Goal: Information Seeking & Learning: Learn about a topic

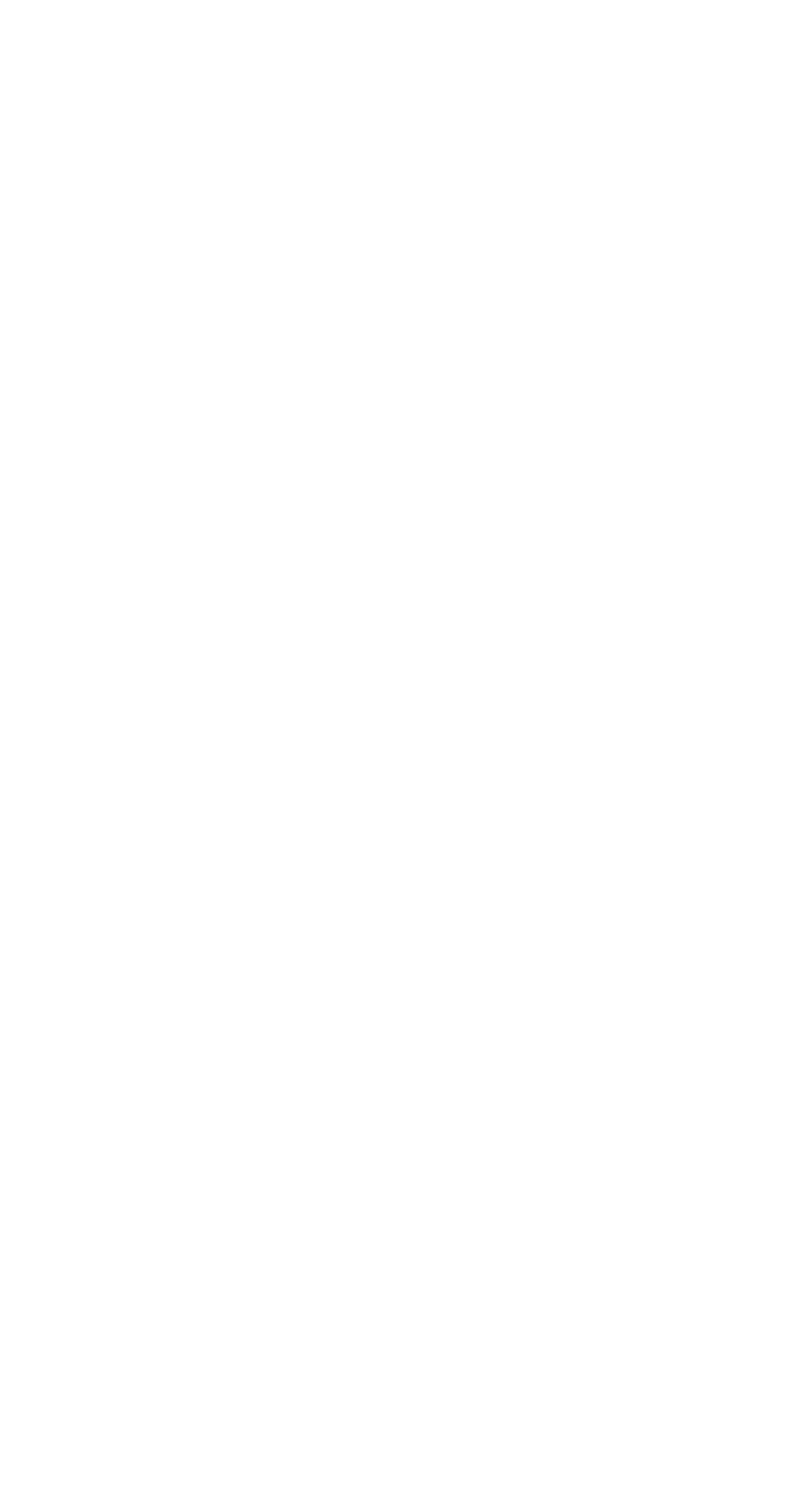
scroll to position [2558, 0]
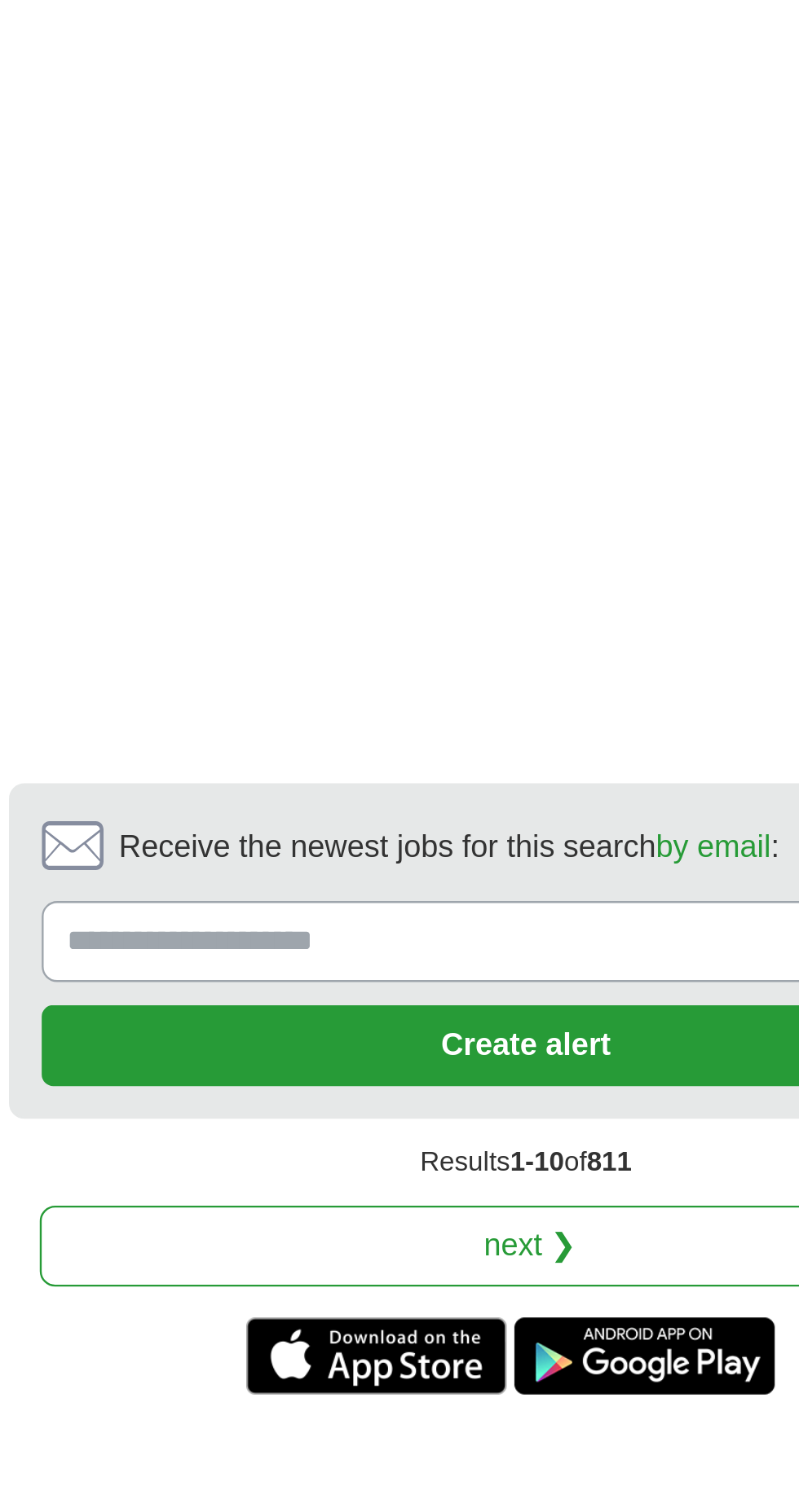
scroll to position [2937, 0]
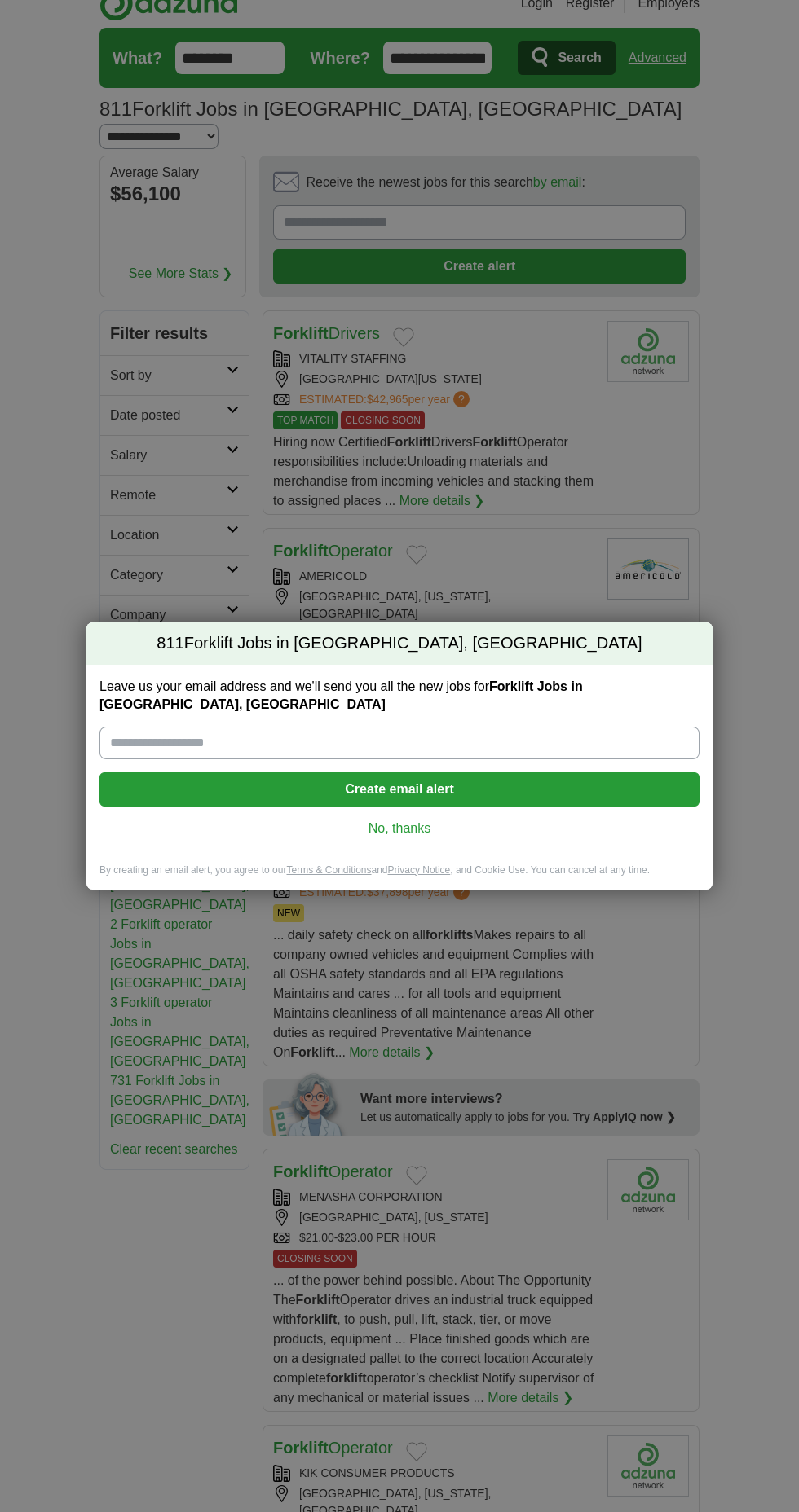
click at [337, 821] on link "No, thanks" at bounding box center [399, 829] width 573 height 18
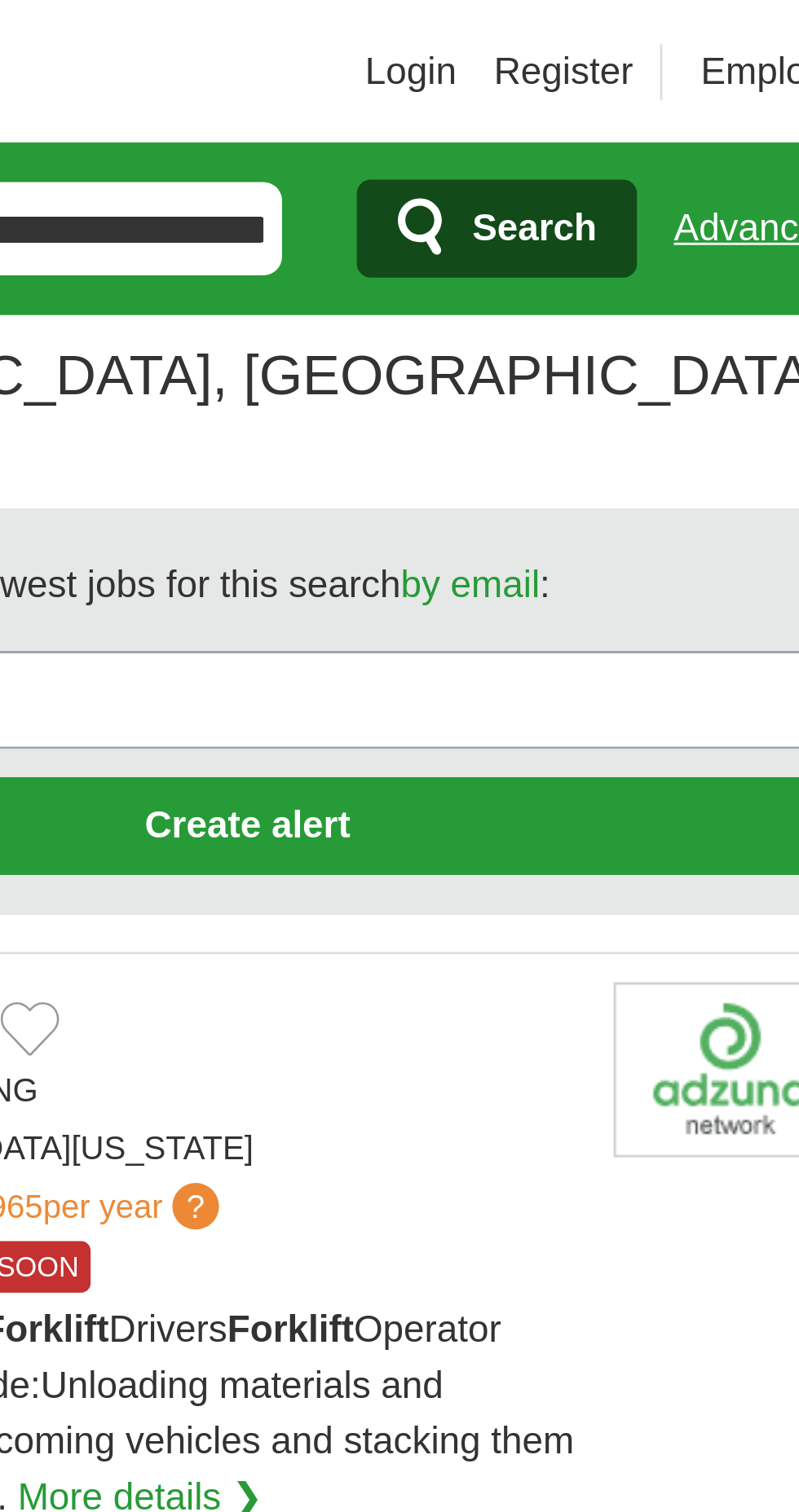
click at [219, 146] on select "**********" at bounding box center [158, 159] width 119 height 26
select select "**"
click at [219, 146] on select "**********" at bounding box center [158, 159] width 119 height 26
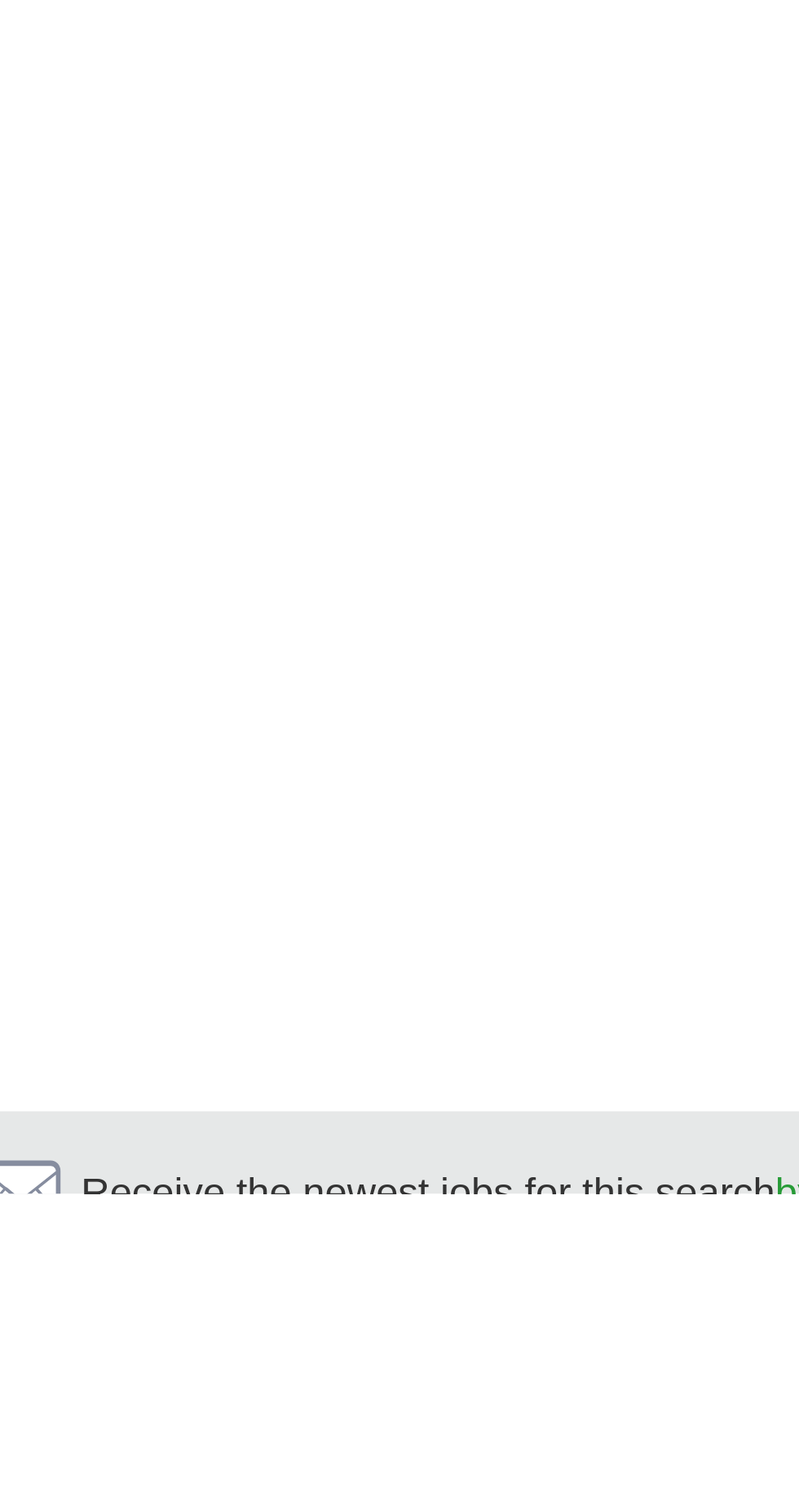
scroll to position [2945, 0]
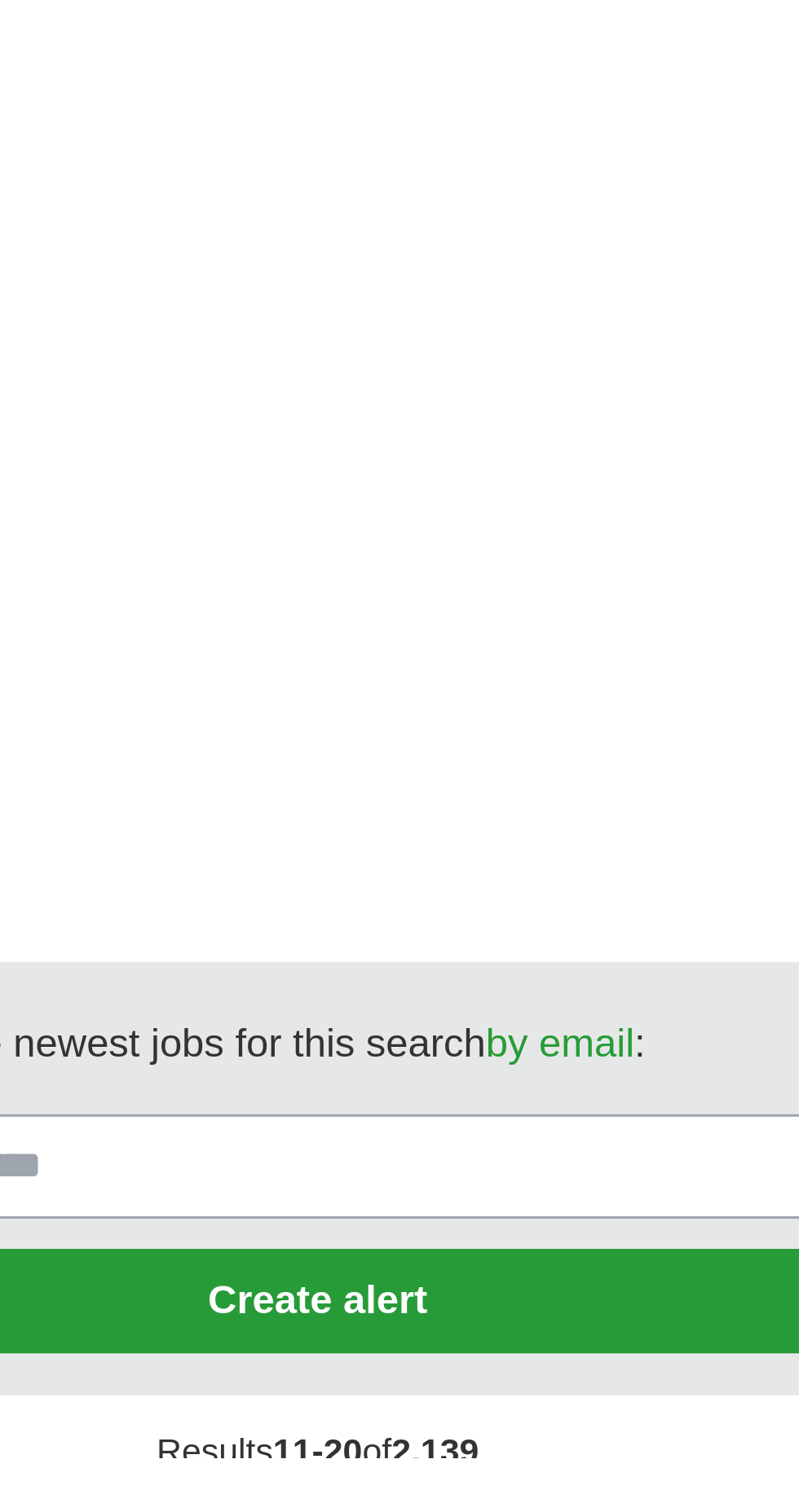
scroll to position [3105, 0]
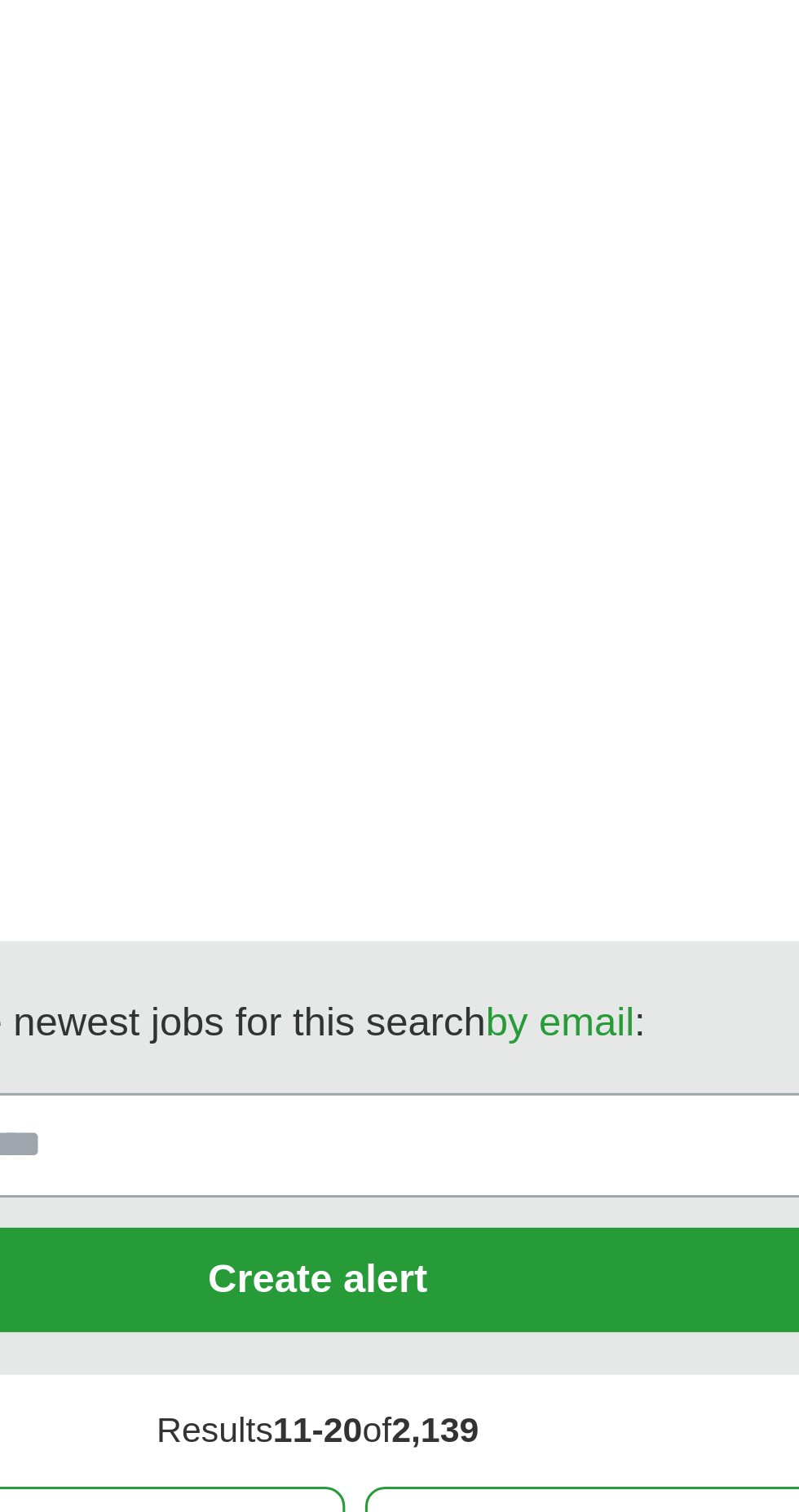
click at [560, 1504] on link "next ❯" at bounding box center [593, 1521] width 193 height 34
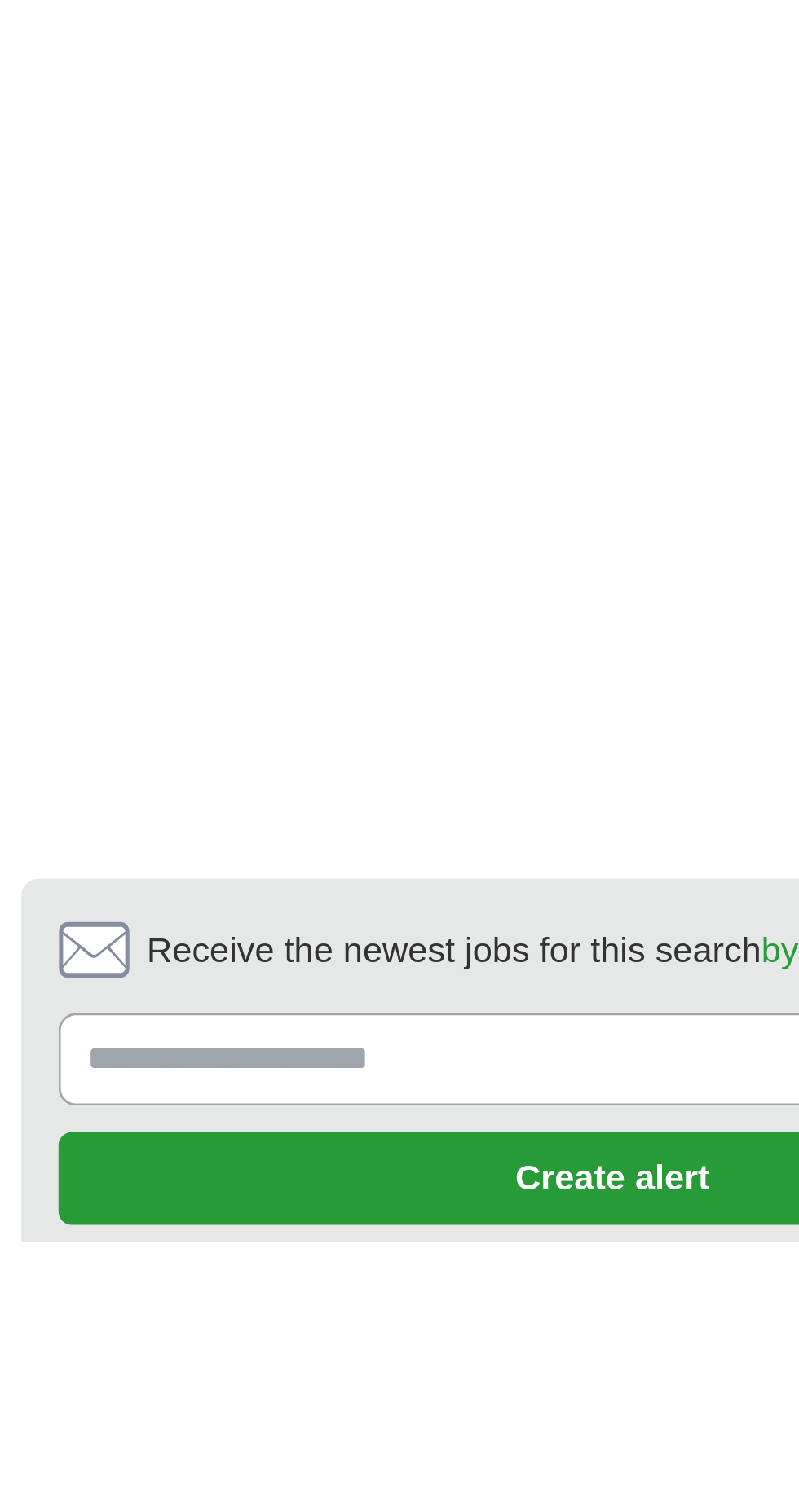
scroll to position [3011, 0]
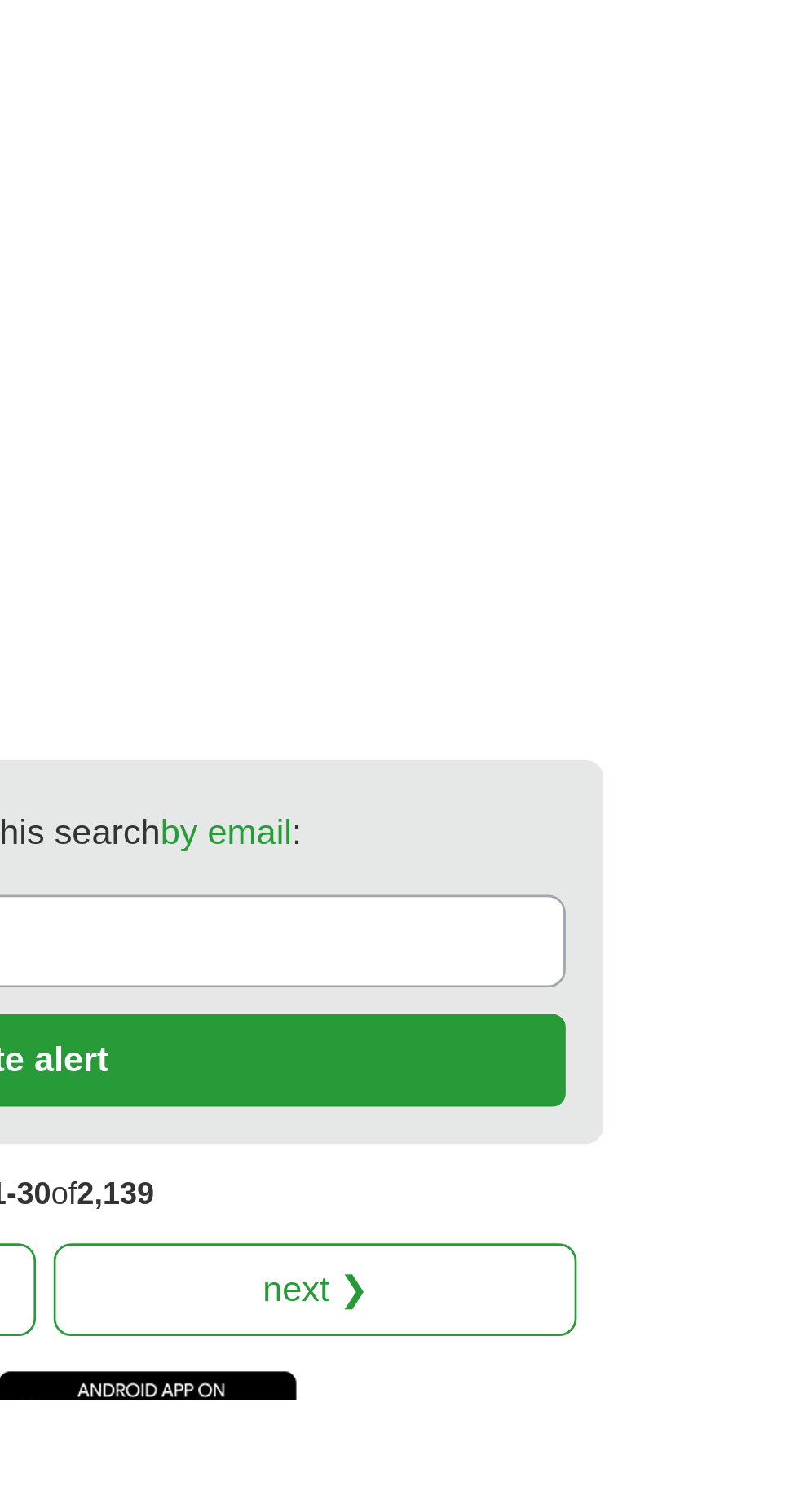
scroll to position [3172, 0]
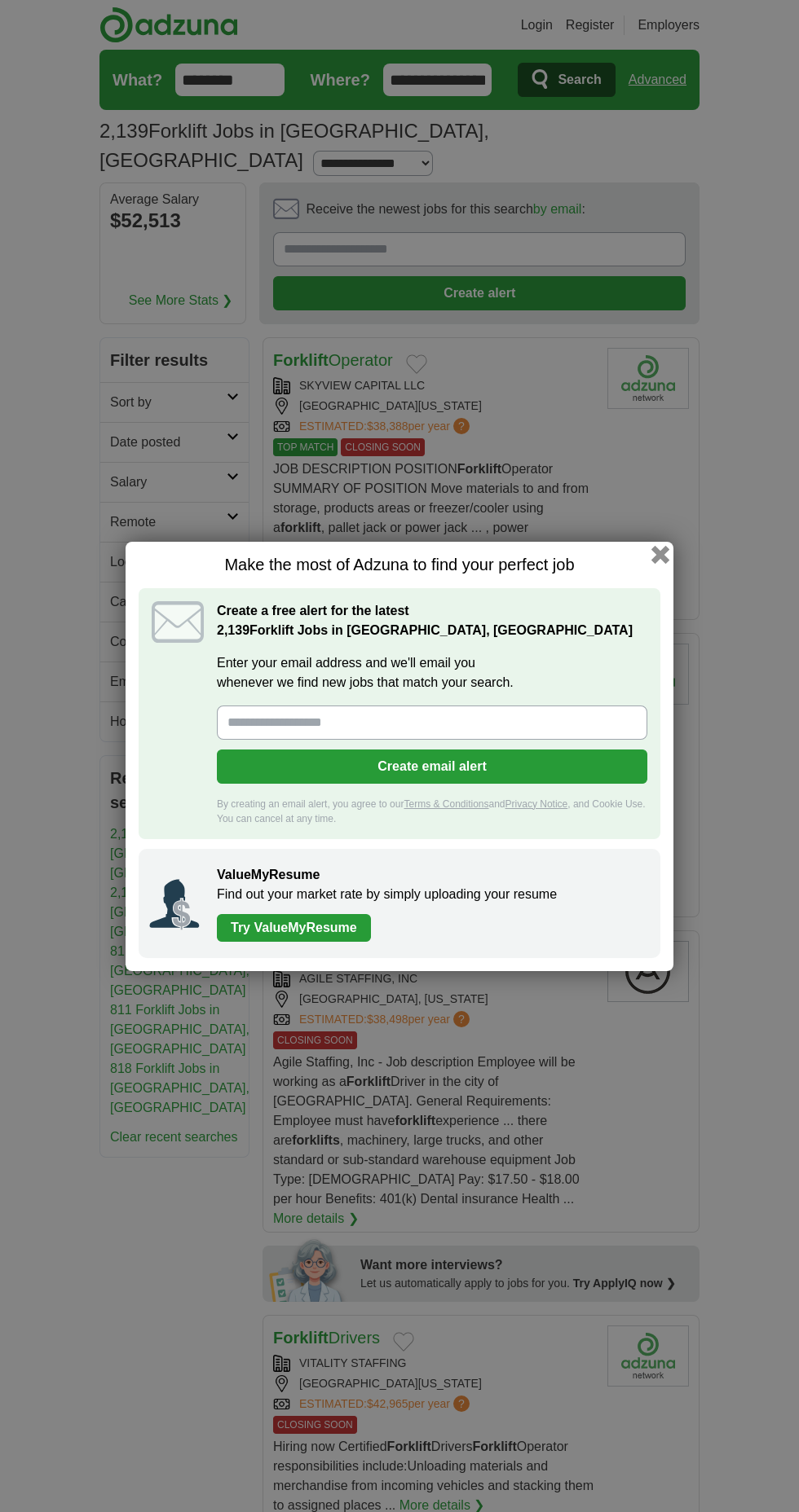
click at [655, 554] on button "button" at bounding box center [660, 554] width 18 height 18
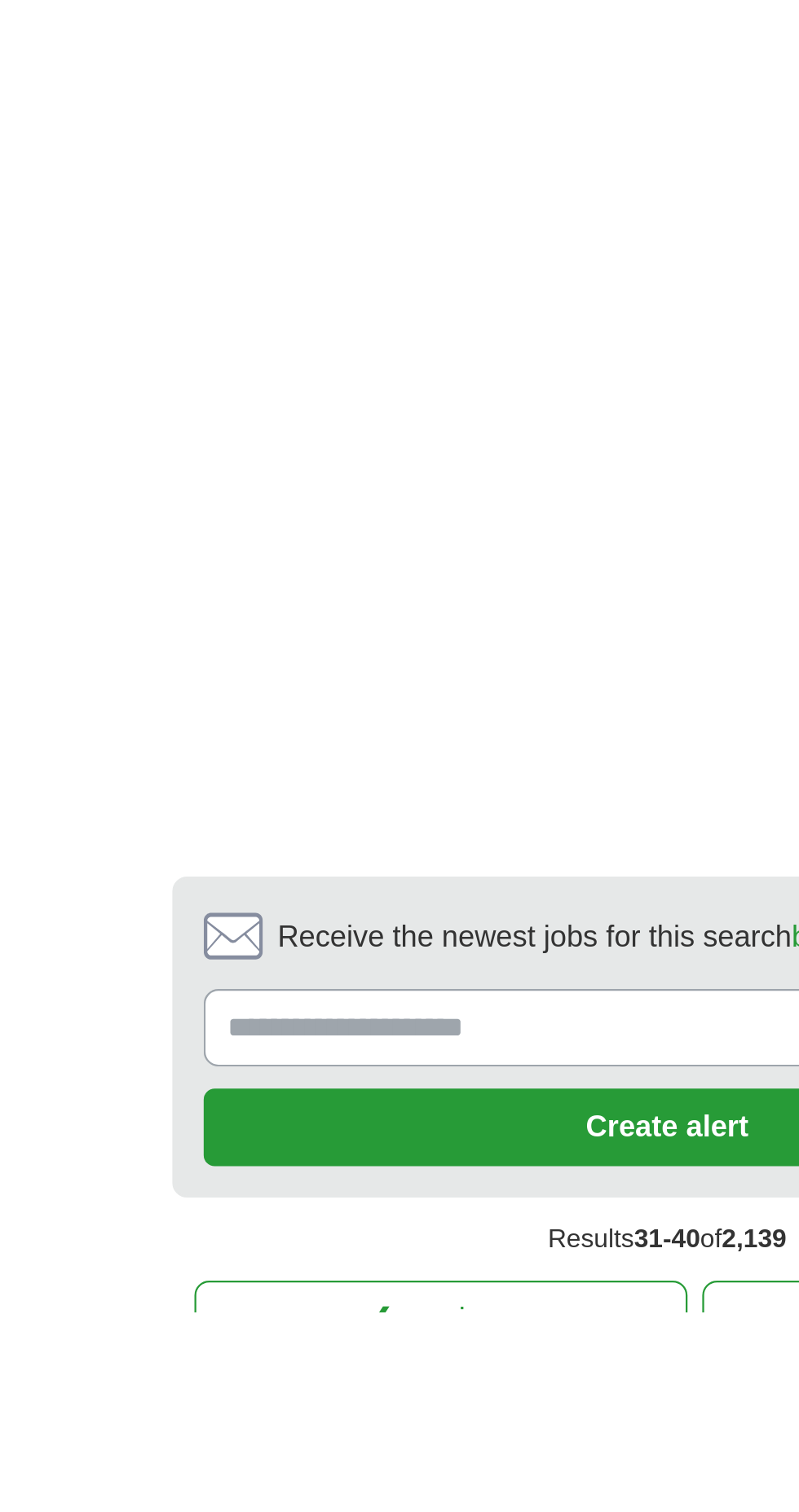
scroll to position [3197, 0]
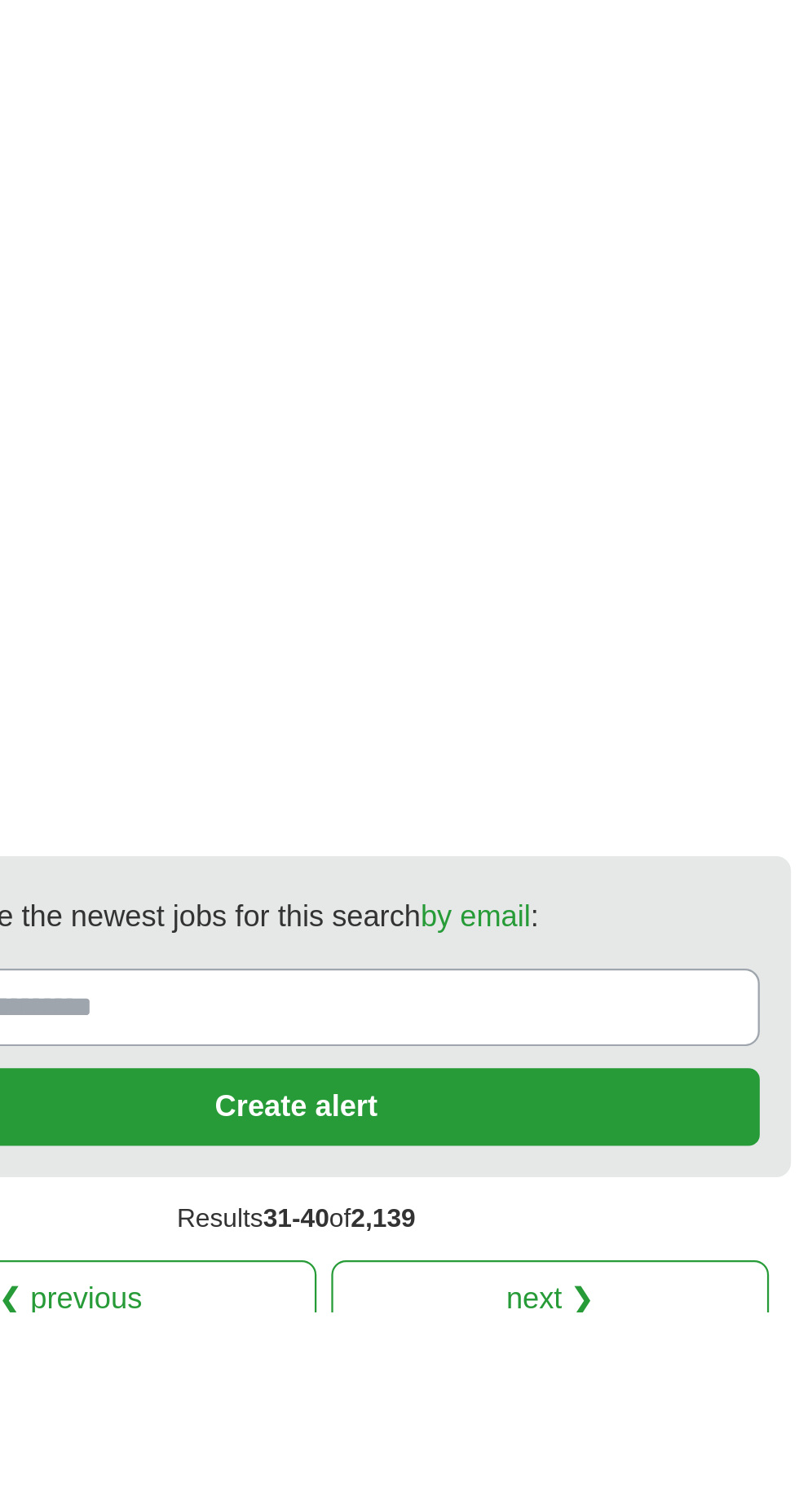
click at [573, 1490] on link "next ❯" at bounding box center [593, 1507] width 193 height 34
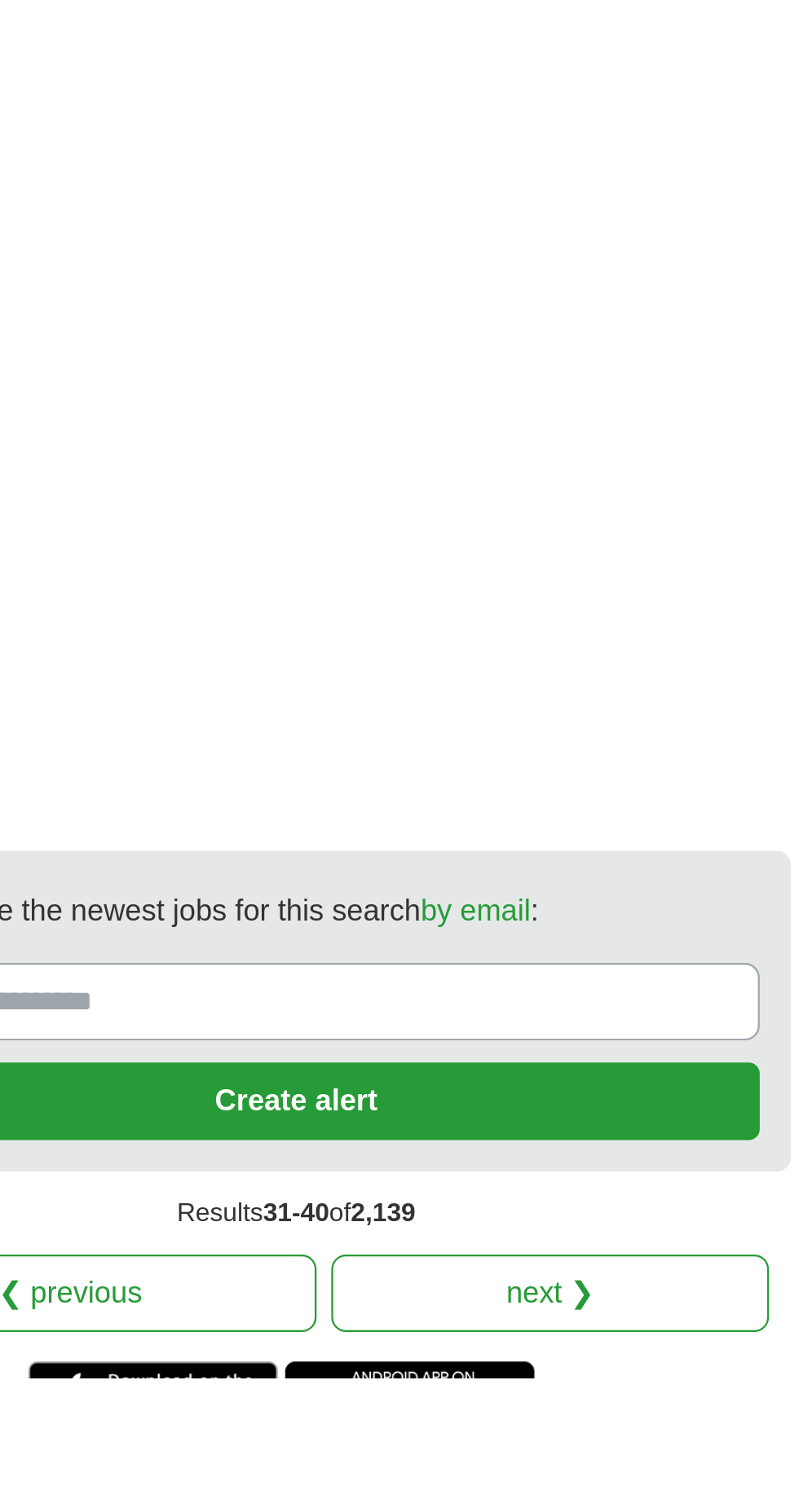
scroll to position [3309, 0]
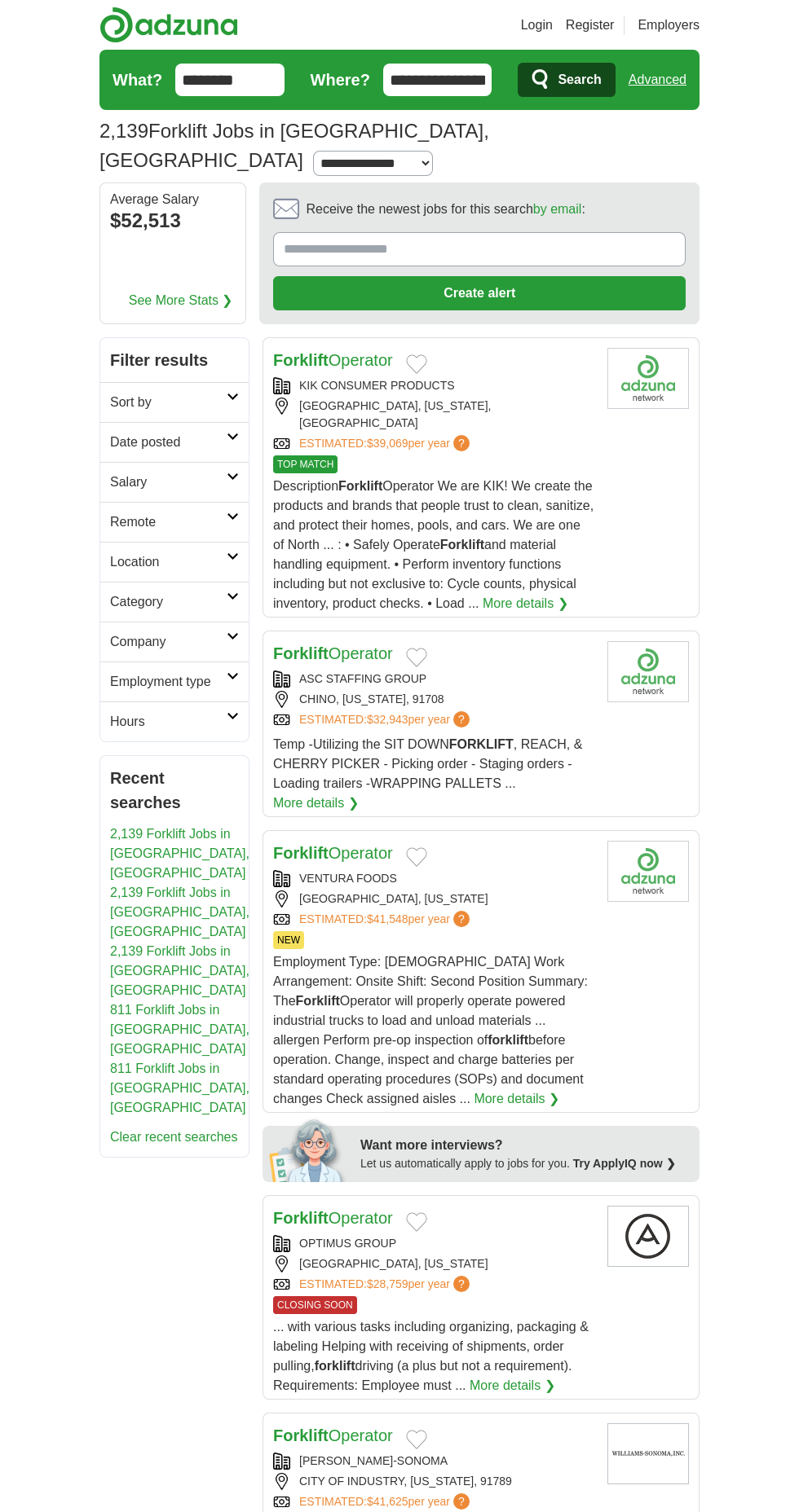
click at [103, 701] on link "Hours" at bounding box center [174, 721] width 149 height 40
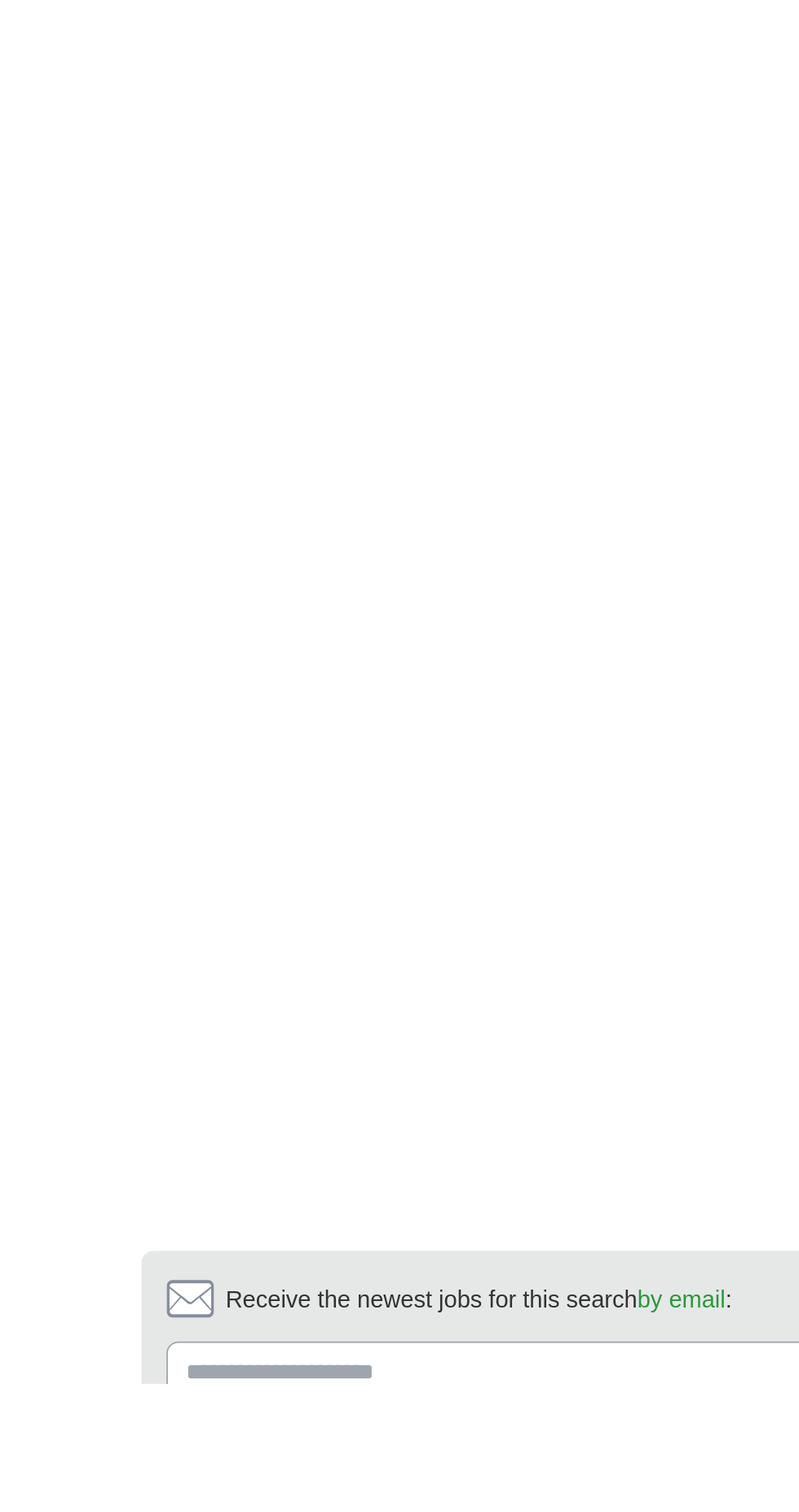
scroll to position [2699, 0]
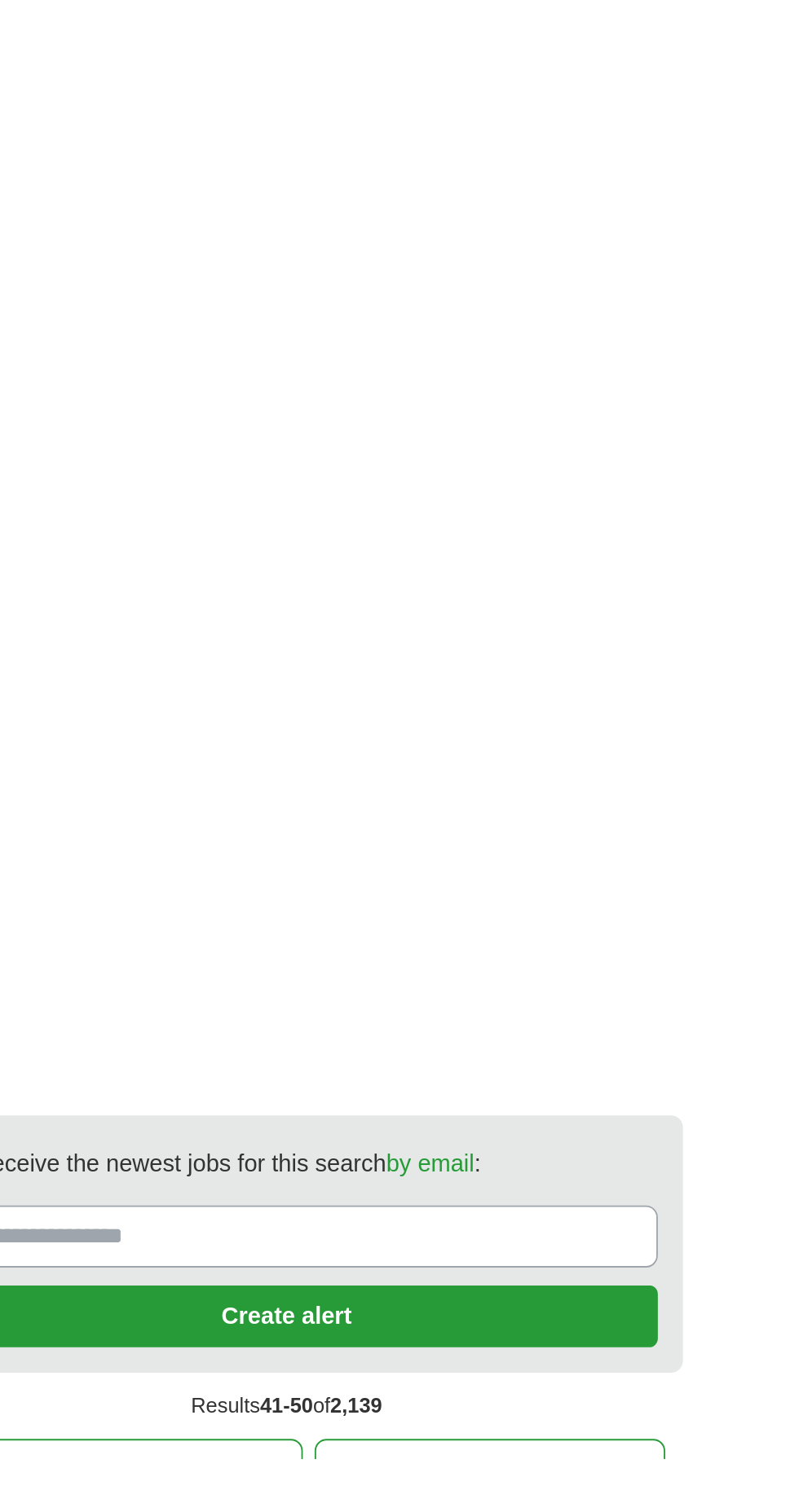
scroll to position [2847, 0]
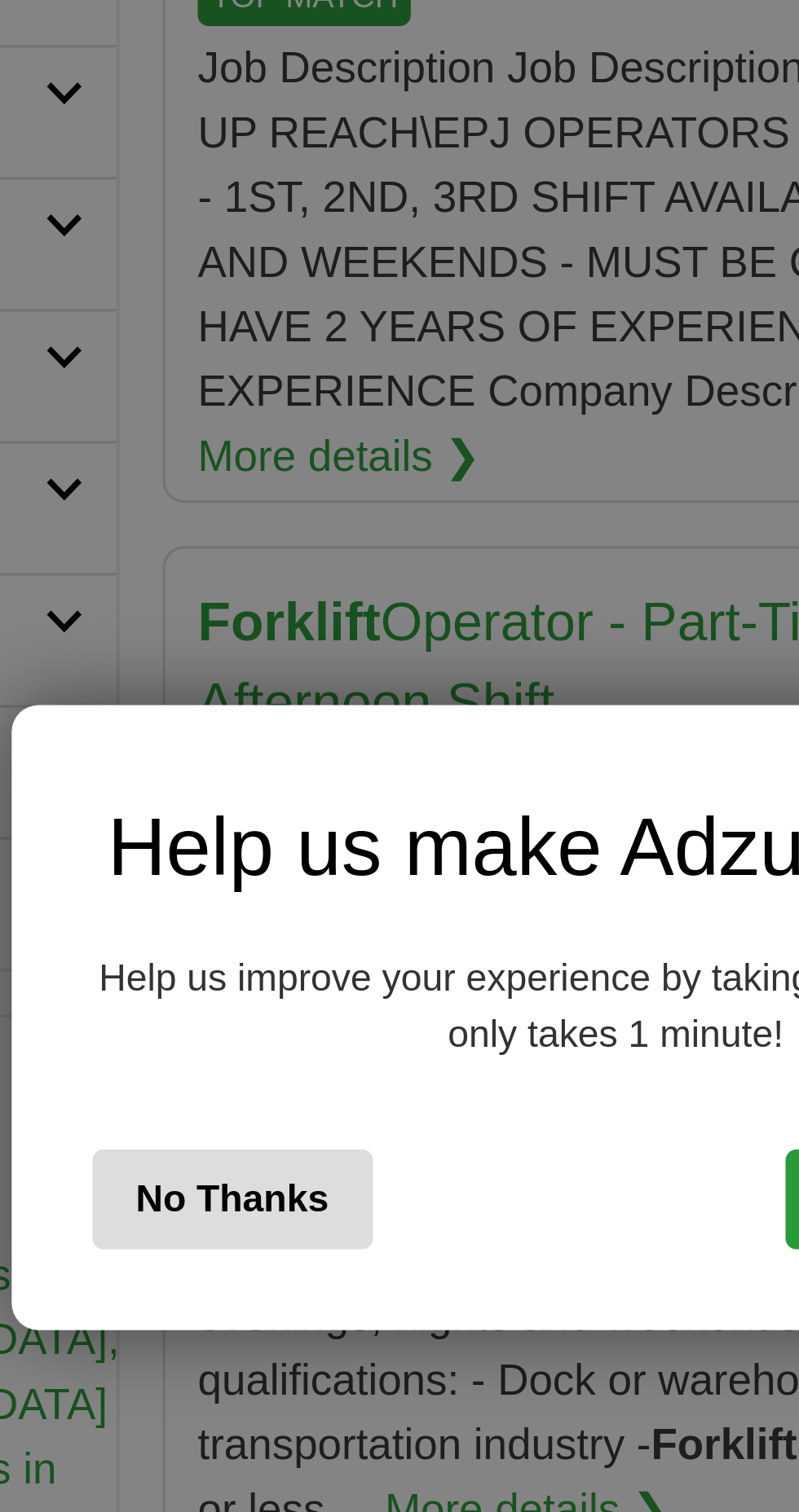
click at [267, 826] on button "No Thanks" at bounding box center [283, 811] width 85 height 30
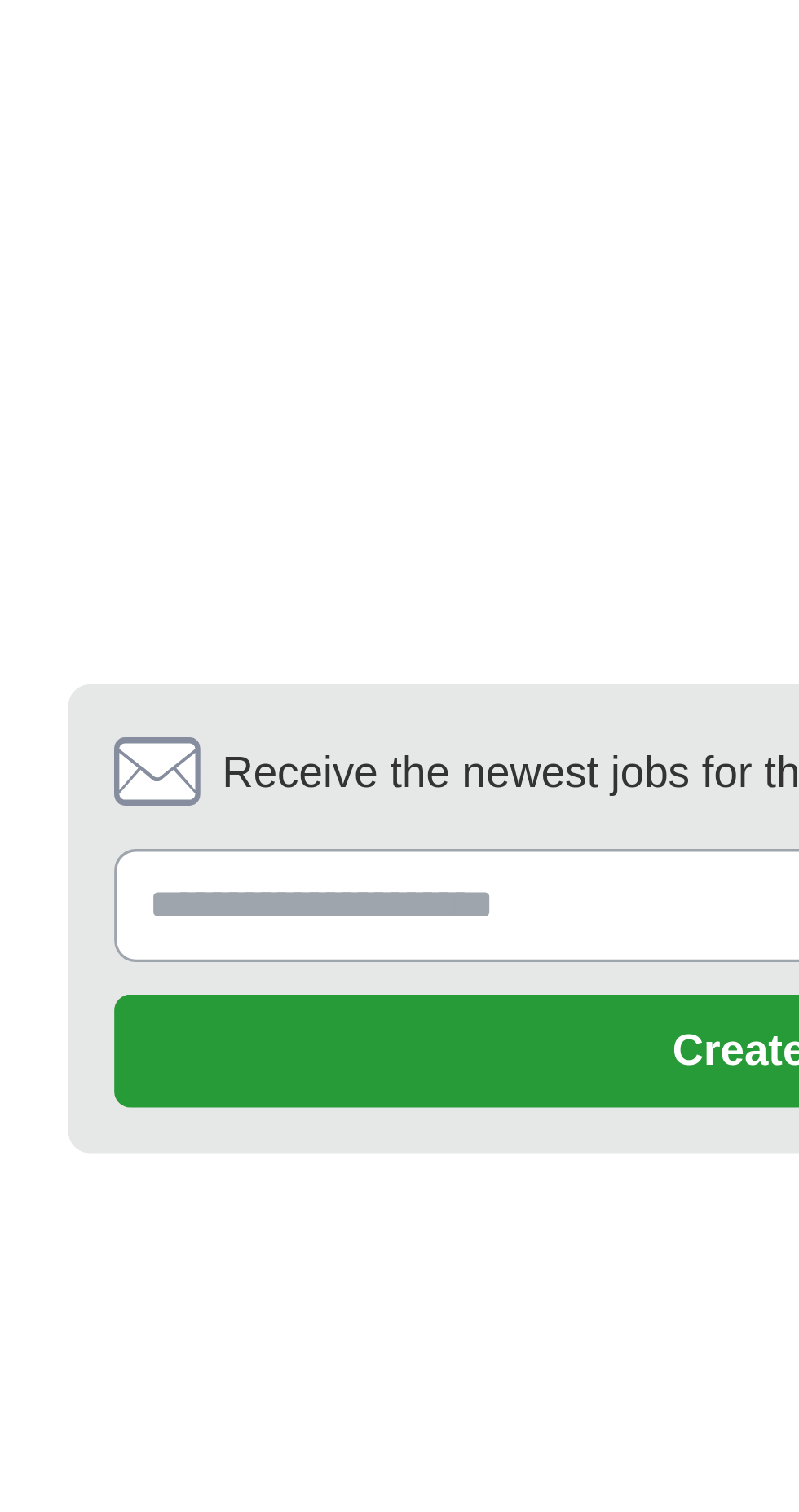
scroll to position [3311, 0]
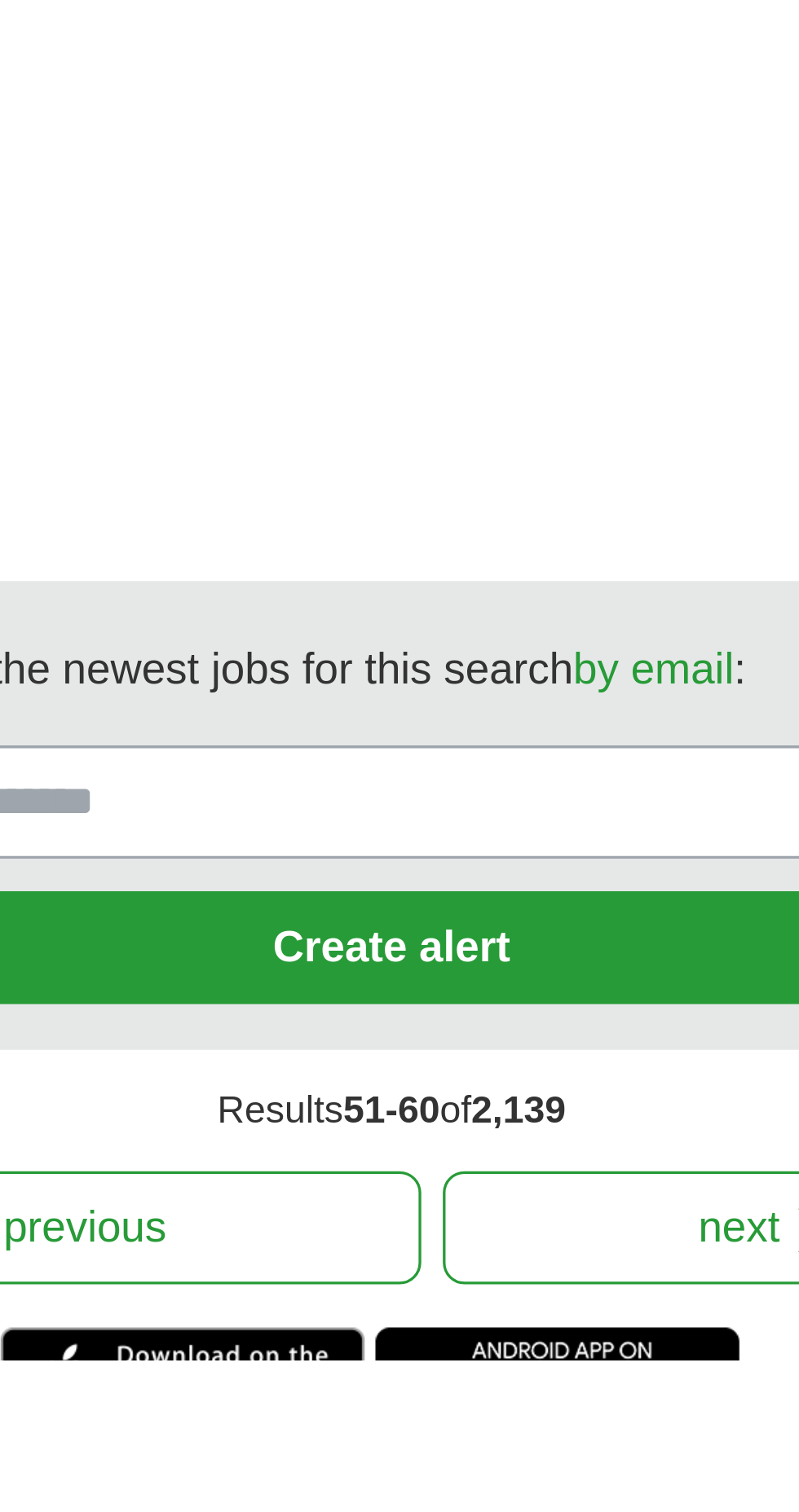
scroll to position [3461, 0]
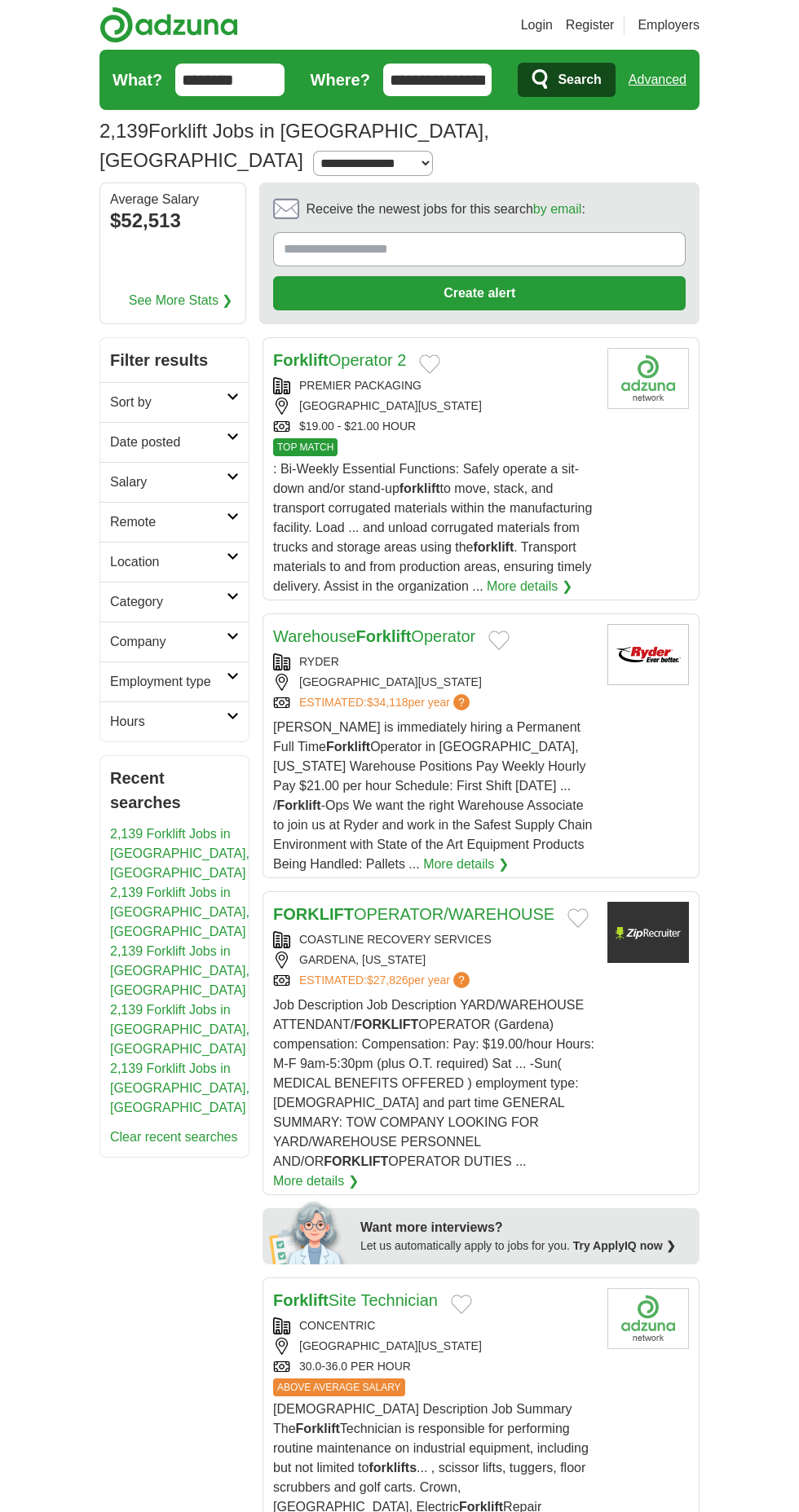
scroll to position [9, 0]
